Goal: Task Accomplishment & Management: Use online tool/utility

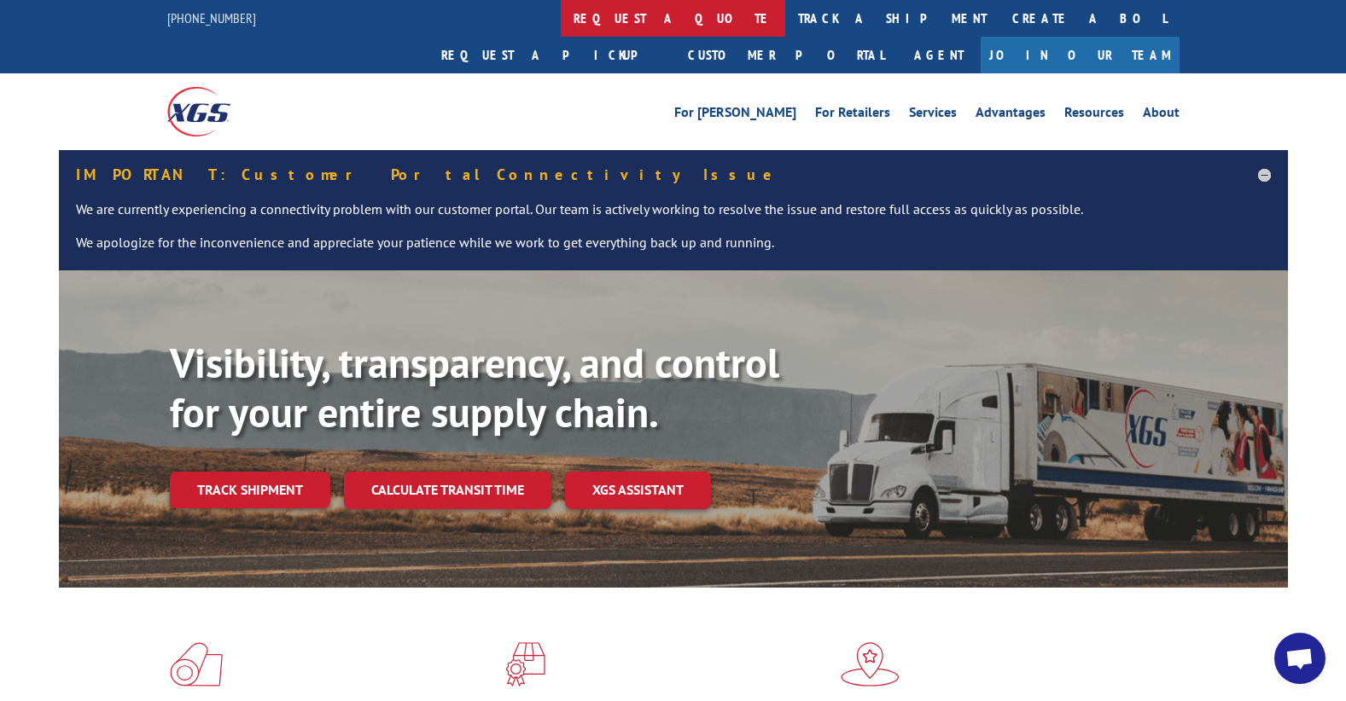
click at [561, 19] on link "request a quote" at bounding box center [673, 18] width 224 height 37
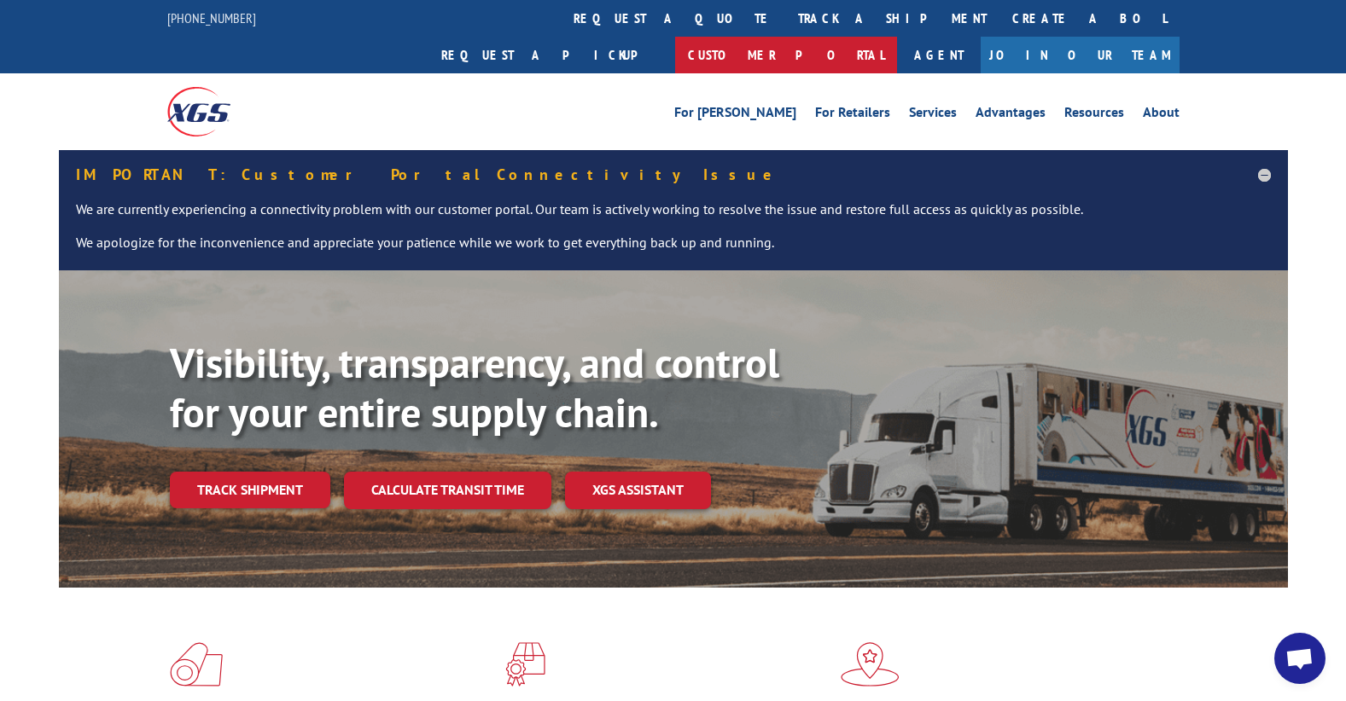
click at [897, 37] on link "Customer Portal" at bounding box center [786, 55] width 222 height 37
